Goal: Obtain resource: Obtain resource

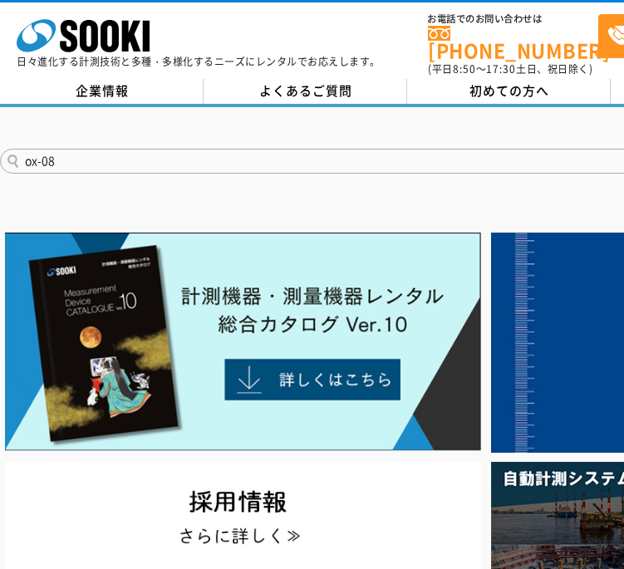
type input "ox-08"
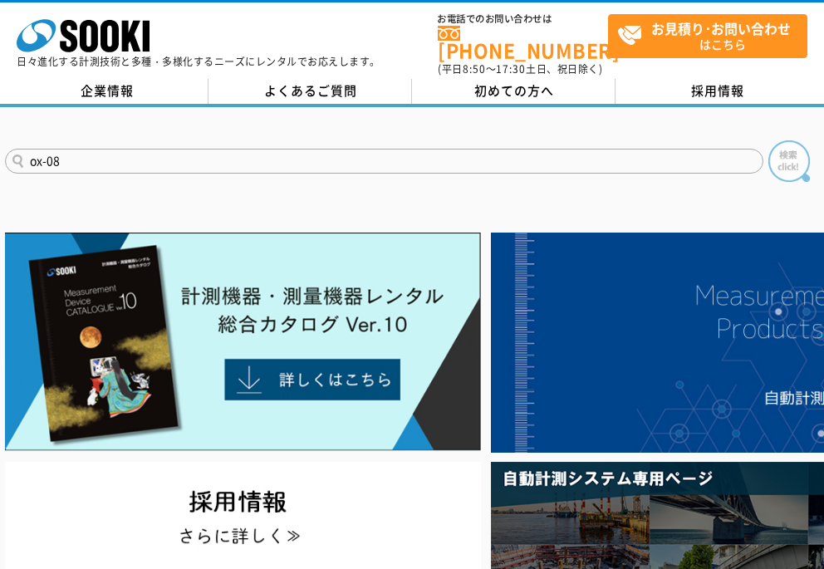
click at [623, 159] on img at bounding box center [789, 161] width 42 height 42
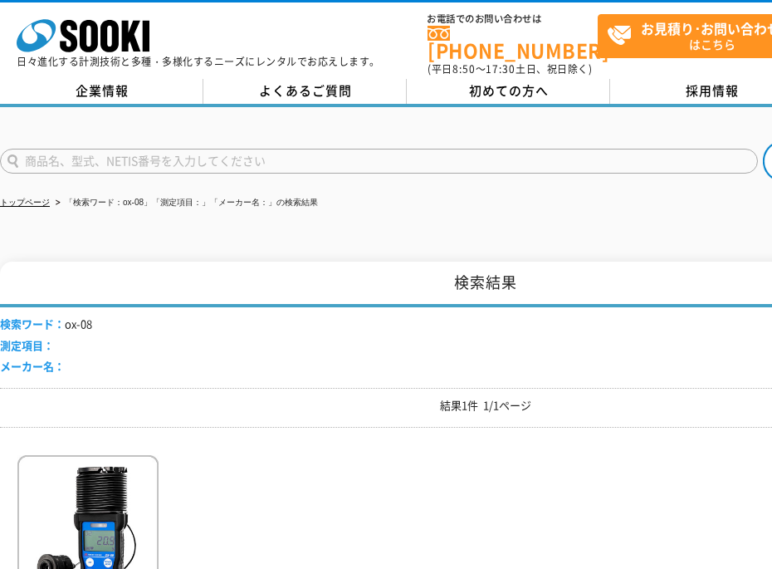
scroll to position [239, 0]
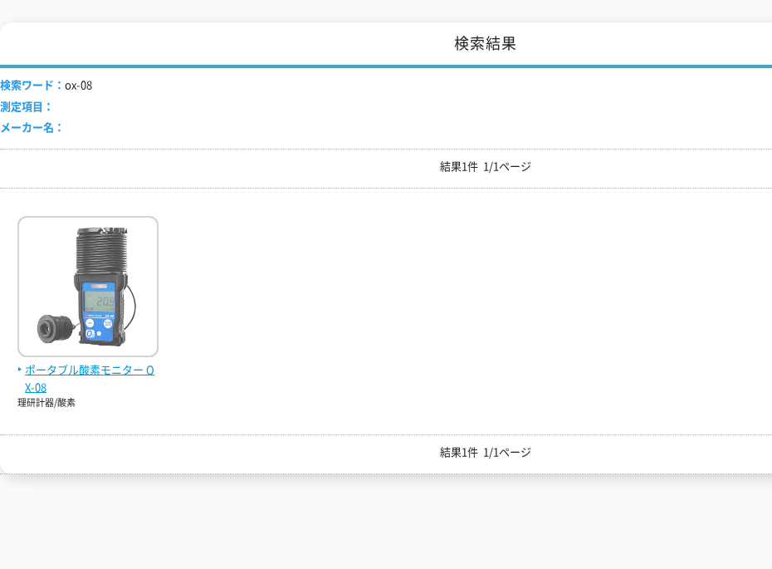
click at [99, 305] on img at bounding box center [87, 288] width 141 height 145
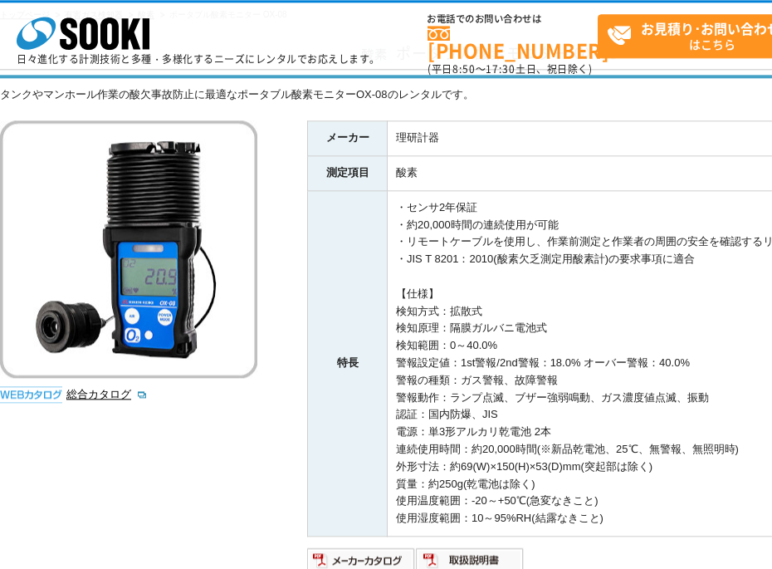
scroll to position [359, 0]
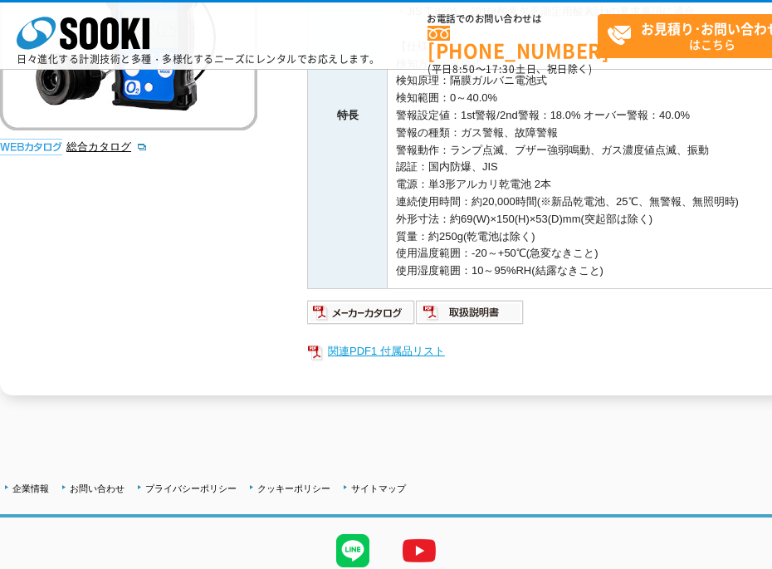
click at [400, 347] on link "関連PDF1 付属品リスト" at bounding box center [639, 351] width 664 height 22
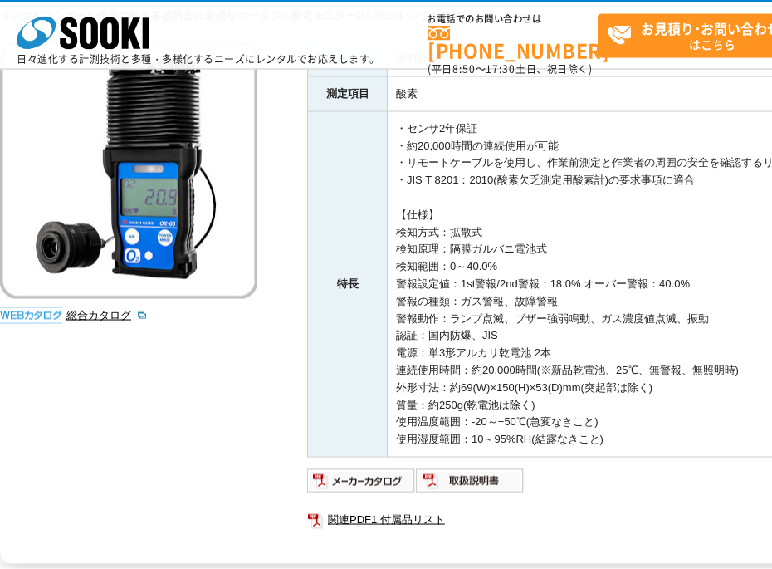
scroll to position [239, 0]
